Goal: Check status

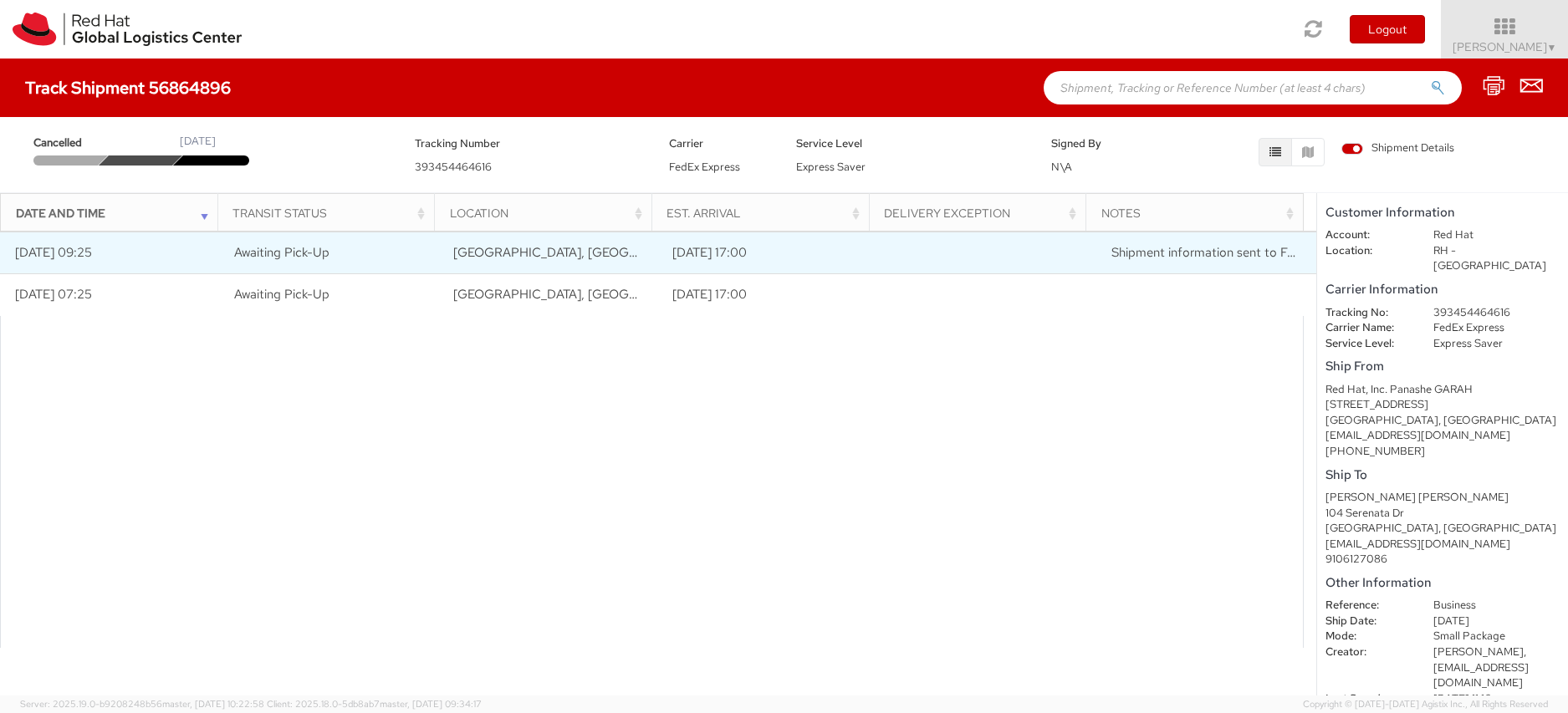
click at [1167, 261] on td "Shipment information sent to FedEx" at bounding box center [1206, 253] width 219 height 42
click at [1167, 250] on span "Shipment information sent to FedEx" at bounding box center [1213, 252] width 203 height 17
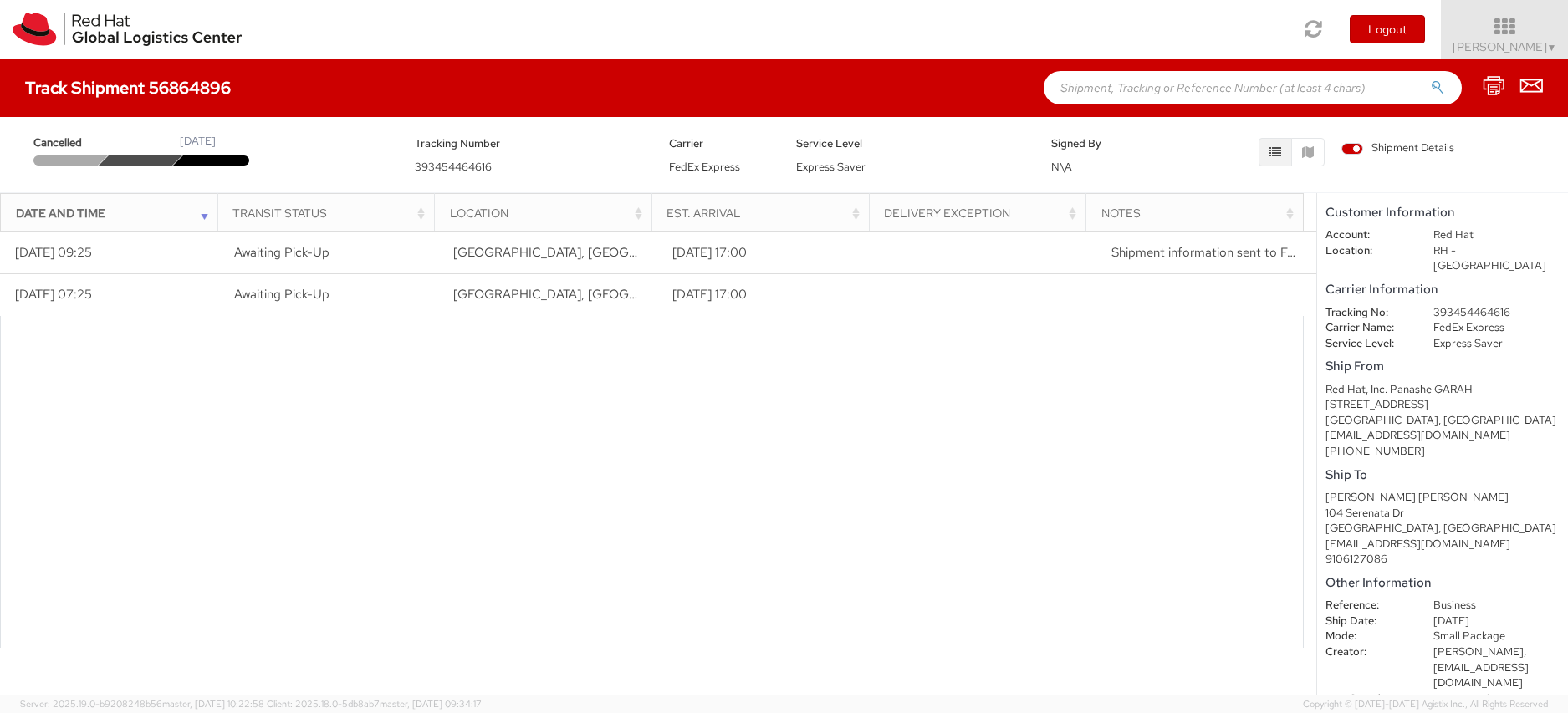
click at [1292, 218] on div "Notes" at bounding box center [1199, 213] width 196 height 17
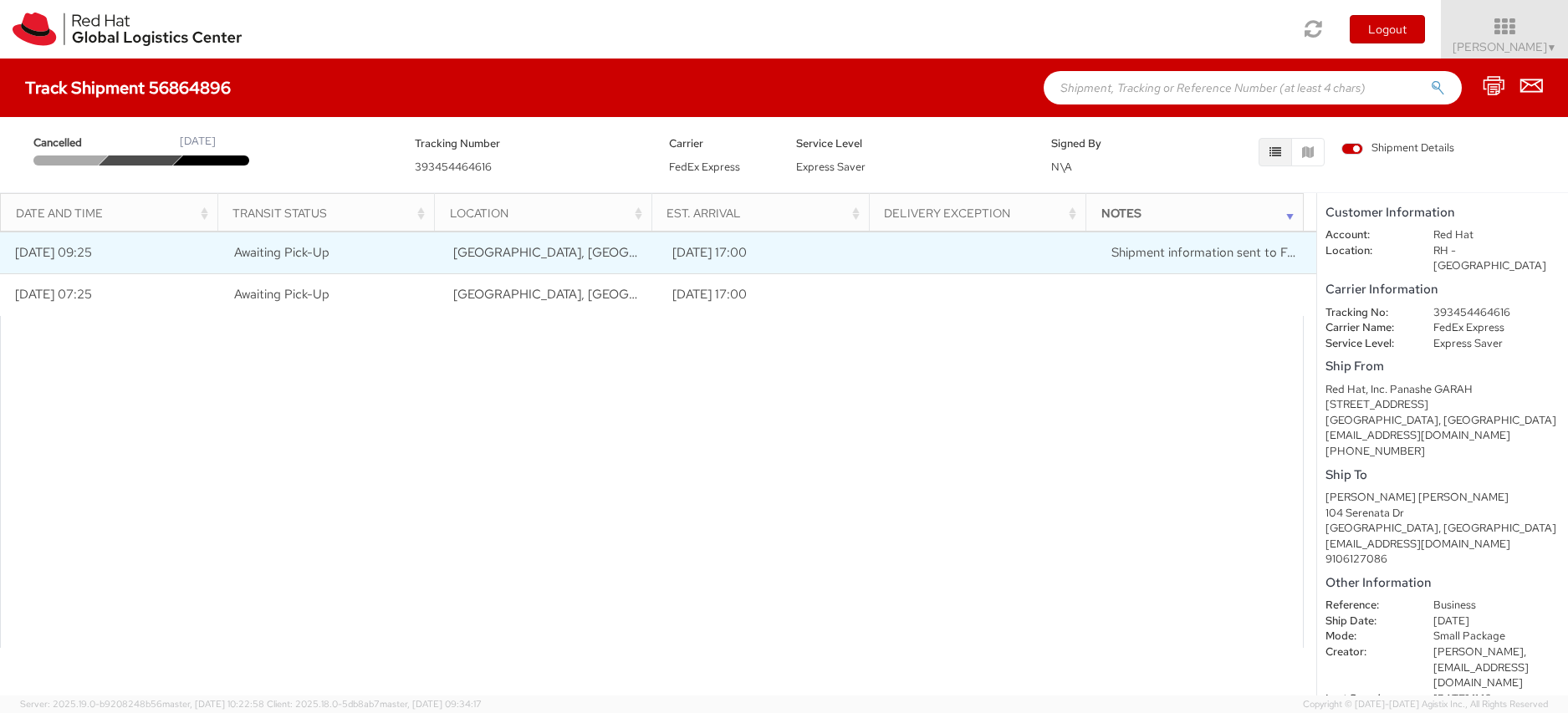
click at [1201, 253] on span "Shipment information sent to FedEx" at bounding box center [1213, 252] width 203 height 17
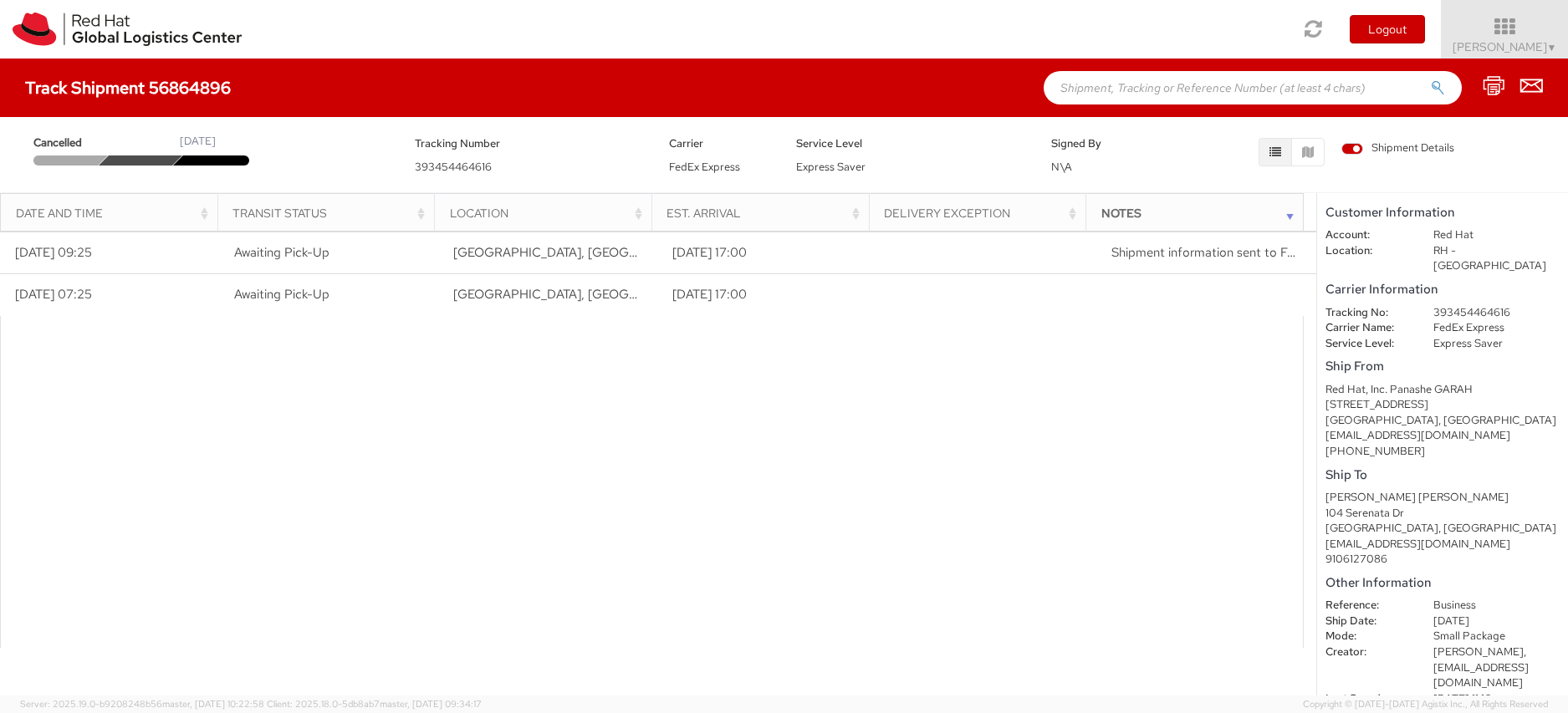
click at [1403, 413] on div "[GEOGRAPHIC_DATA], [GEOGRAPHIC_DATA]" at bounding box center [1443, 421] width 234 height 16
